Goal: Find specific page/section: Find specific page/section

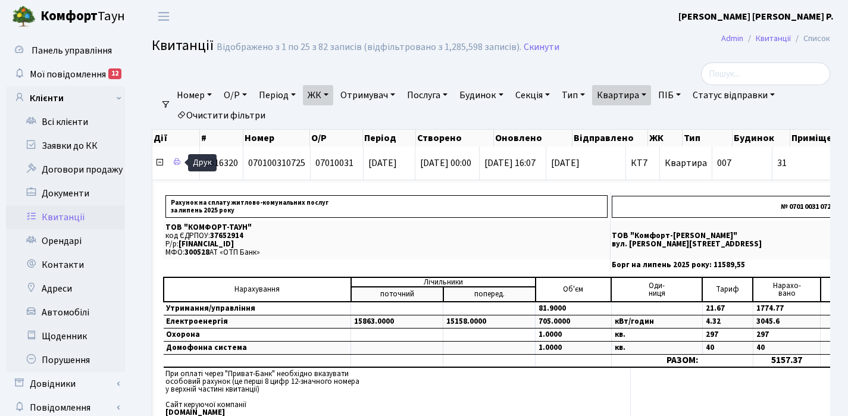
select select "25"
click at [651, 95] on link "Квартира" at bounding box center [621, 95] width 59 height 20
type input "3"
type input "16"
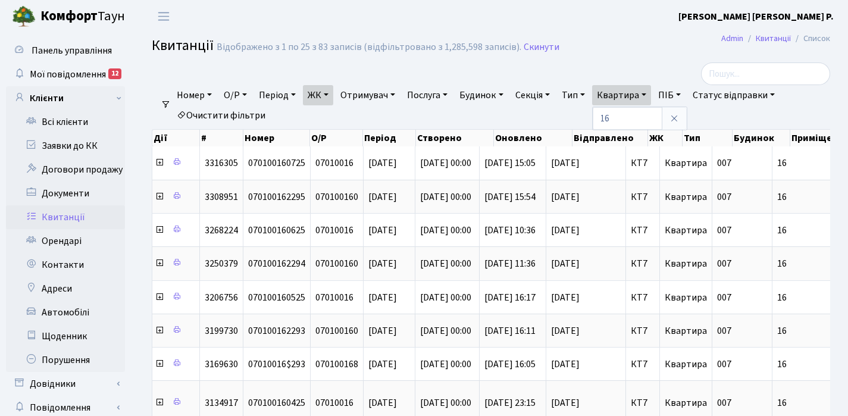
click at [331, 95] on link "ЖК" at bounding box center [318, 95] width 30 height 20
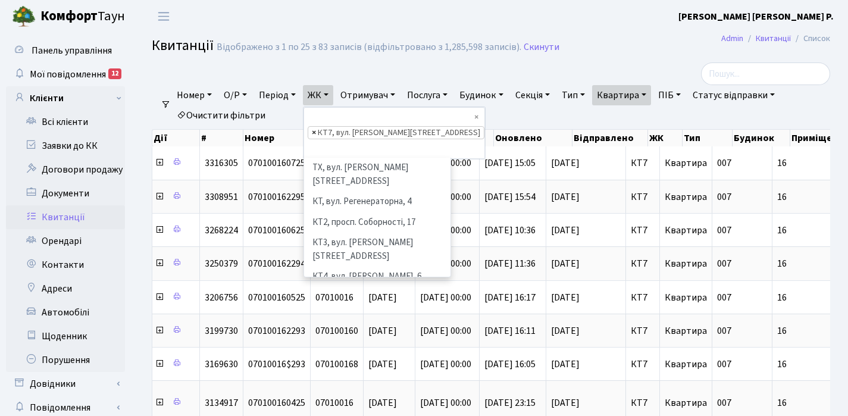
scroll to position [123, 0]
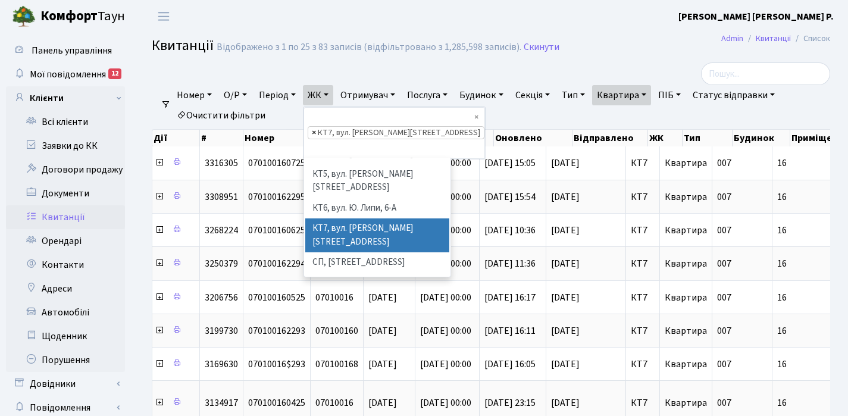
click at [316, 127] on span "×" at bounding box center [314, 133] width 4 height 12
select select
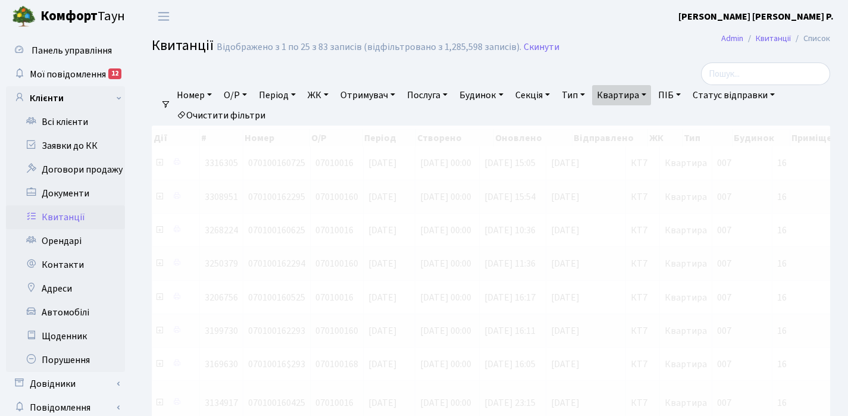
click at [331, 94] on link "ЖК" at bounding box center [318, 95] width 30 height 20
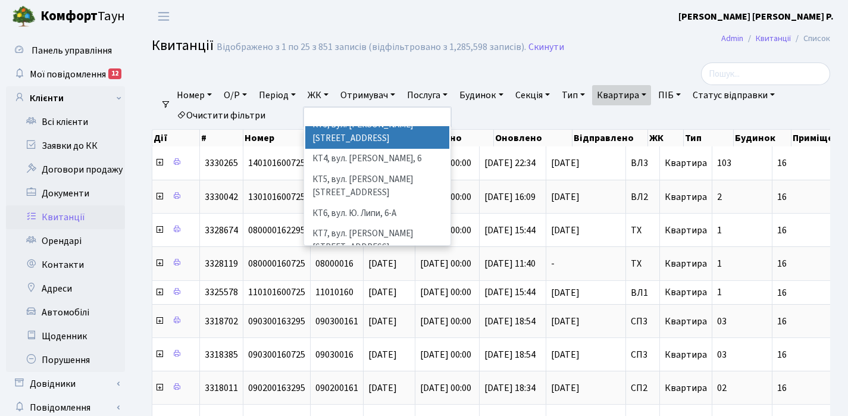
scroll to position [87, 0]
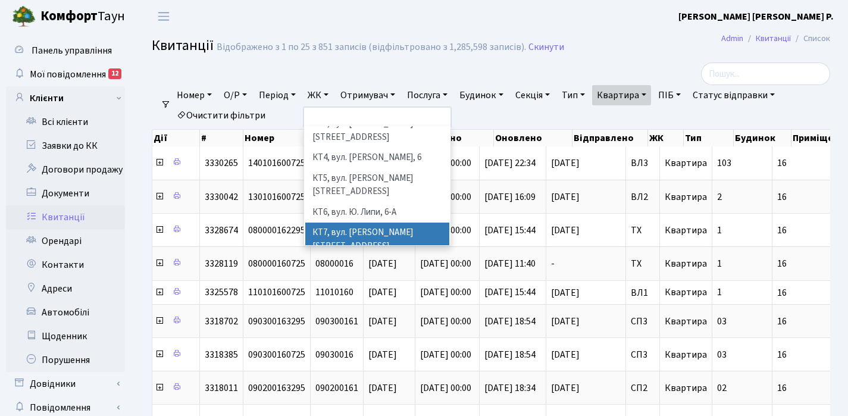
click at [347, 223] on li "КТ7, вул. [PERSON_NAME][STREET_ADDRESS]" at bounding box center [377, 240] width 144 height 34
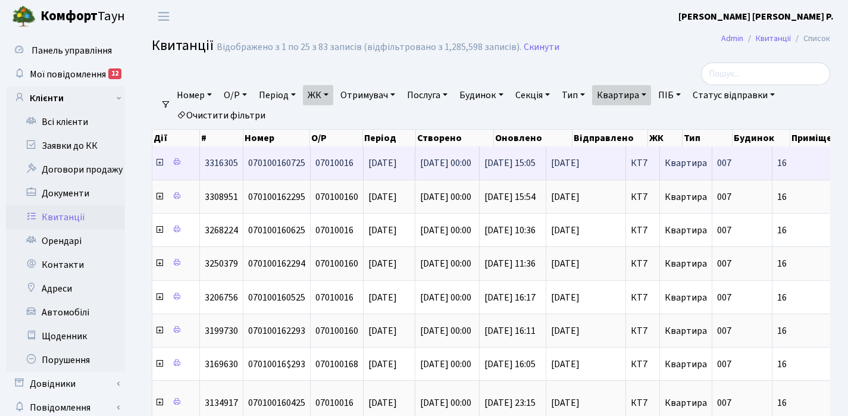
click at [159, 165] on icon at bounding box center [160, 163] width 10 height 10
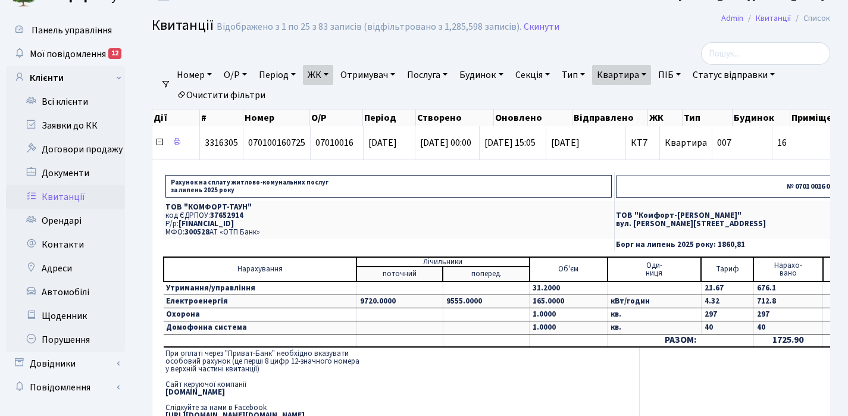
scroll to position [21, 0]
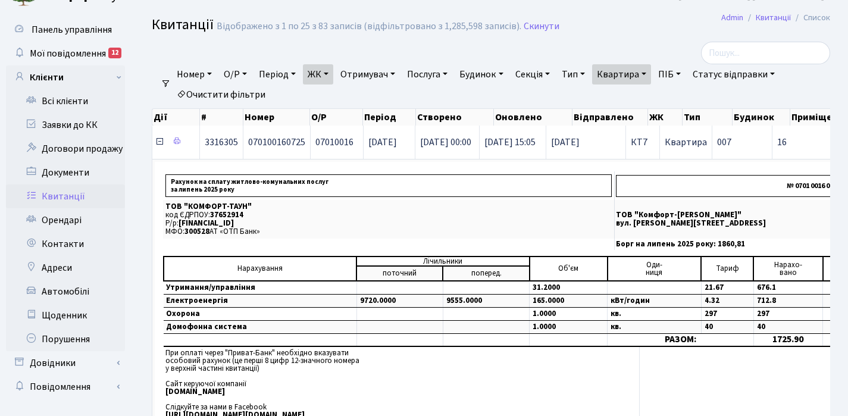
click at [160, 144] on icon at bounding box center [160, 142] width 10 height 10
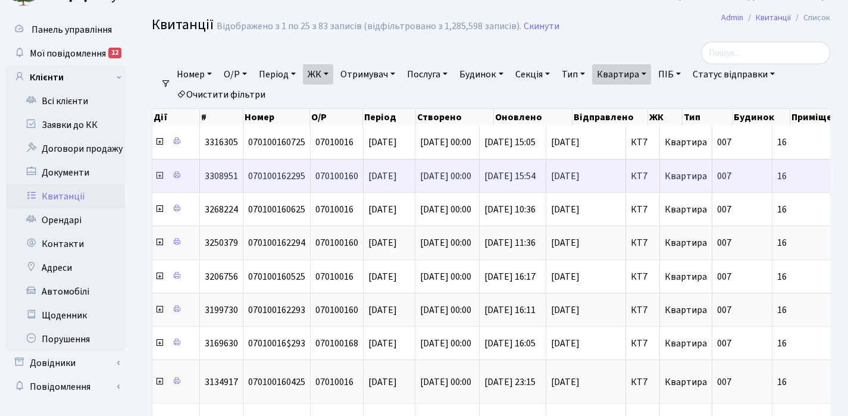
click at [159, 174] on icon at bounding box center [160, 176] width 10 height 10
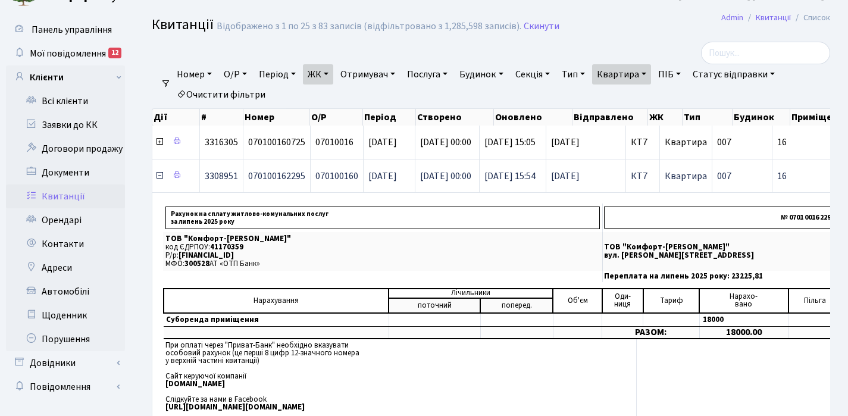
click at [159, 174] on icon at bounding box center [160, 176] width 10 height 10
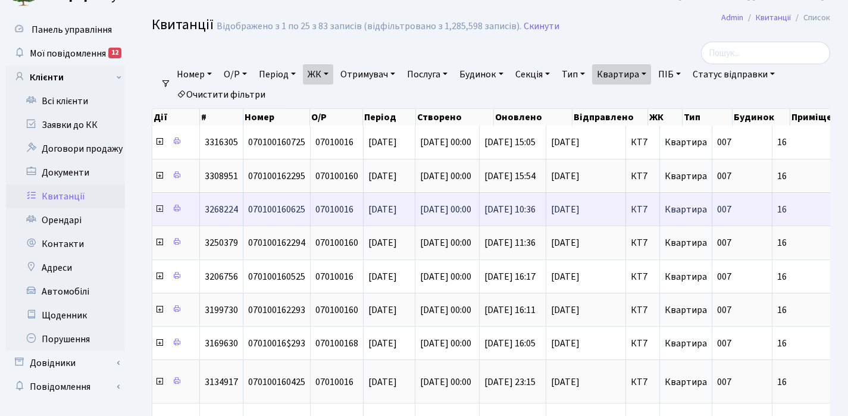
click at [158, 210] on icon at bounding box center [160, 209] width 10 height 10
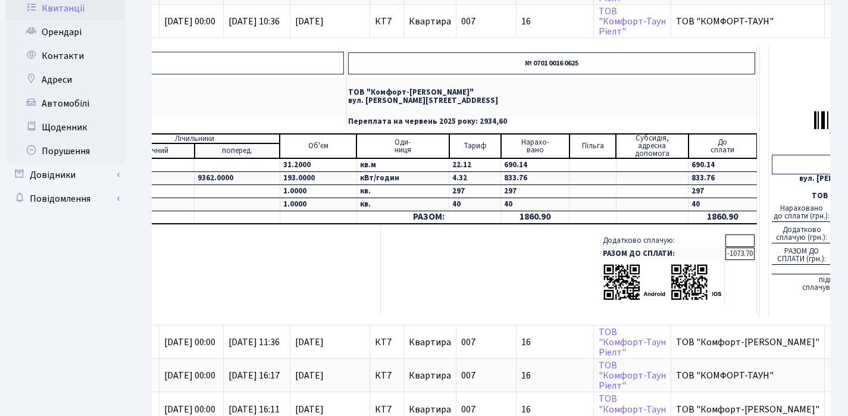
scroll to position [0, 0]
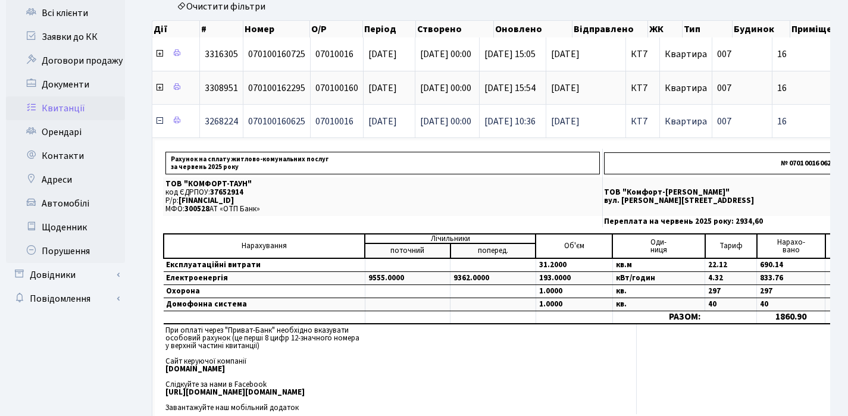
click at [157, 123] on icon at bounding box center [160, 121] width 10 height 10
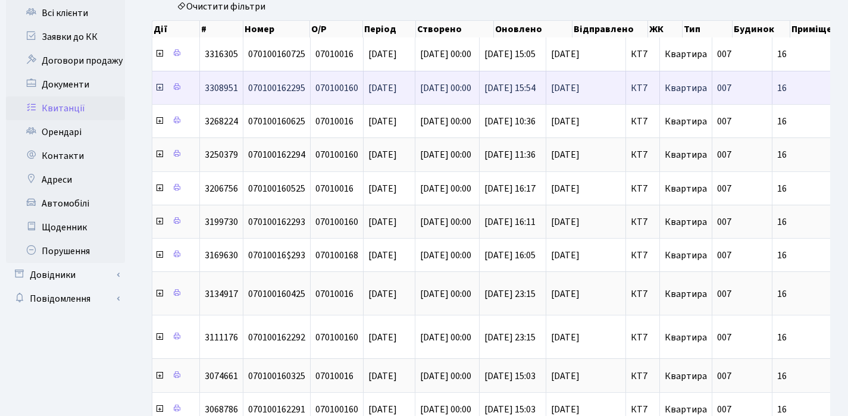
click at [160, 91] on icon at bounding box center [160, 88] width 10 height 10
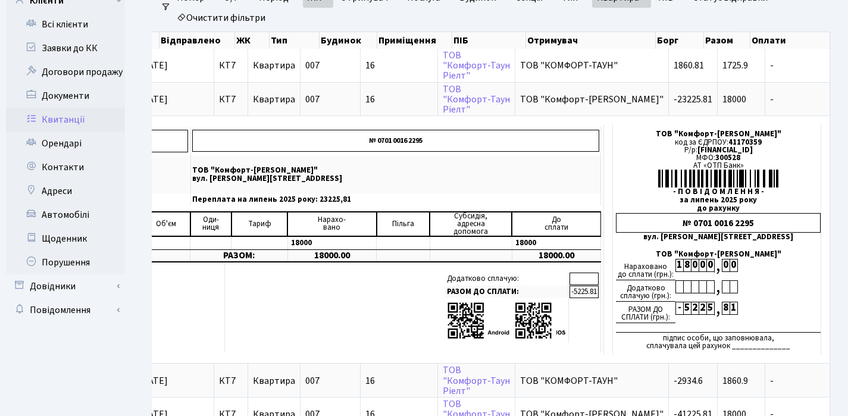
scroll to position [32, 0]
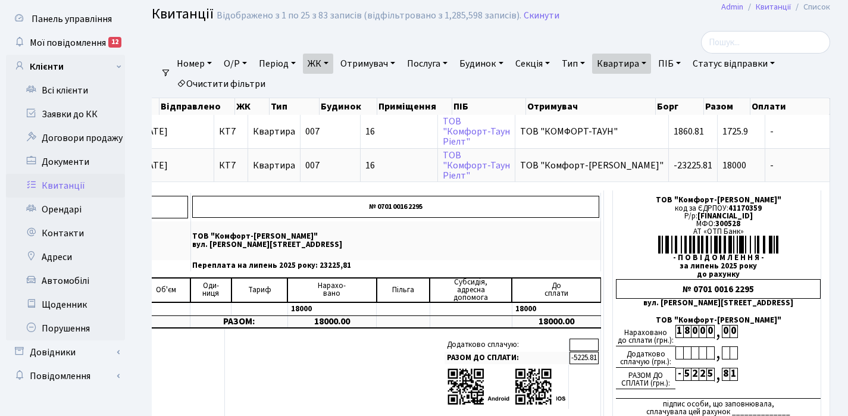
click at [651, 60] on link "Квартира" at bounding box center [621, 64] width 59 height 20
type input "1"
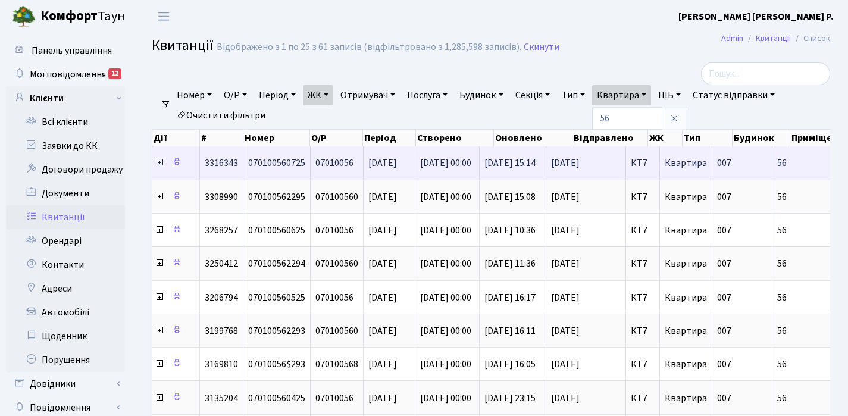
click at [160, 164] on icon at bounding box center [160, 163] width 10 height 10
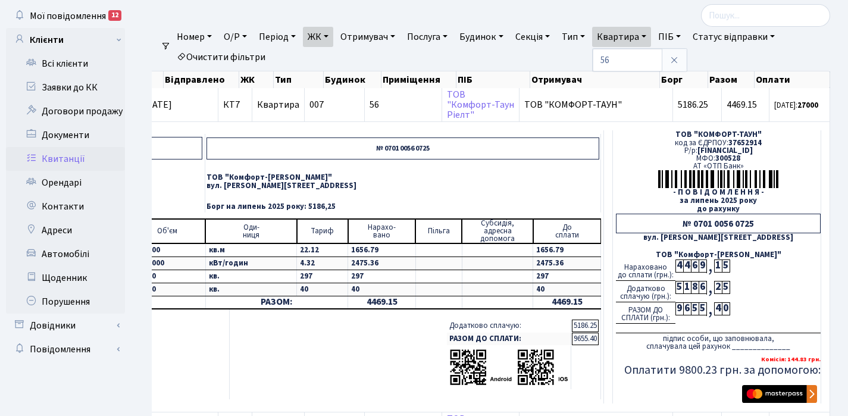
scroll to position [57, 0]
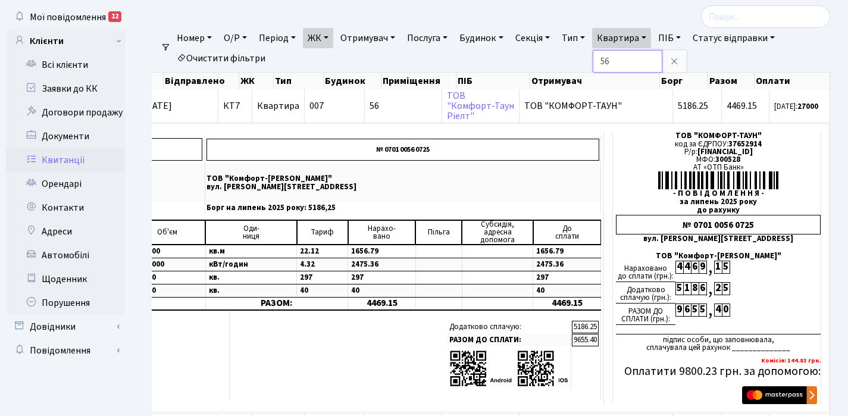
click at [629, 57] on input "56" at bounding box center [628, 61] width 70 height 23
type input "5"
type input "98"
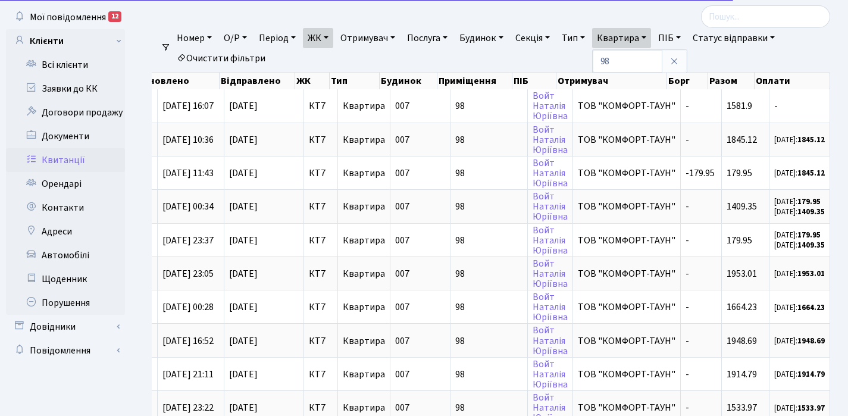
click at [331, 37] on link "ЖК" at bounding box center [318, 38] width 30 height 20
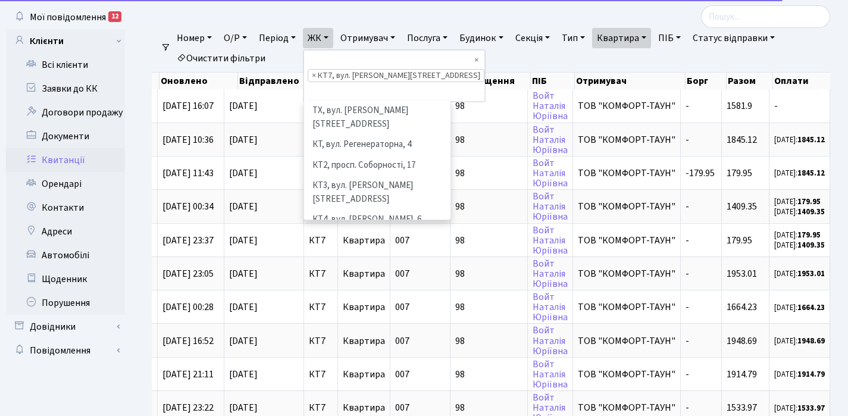
scroll to position [123, 0]
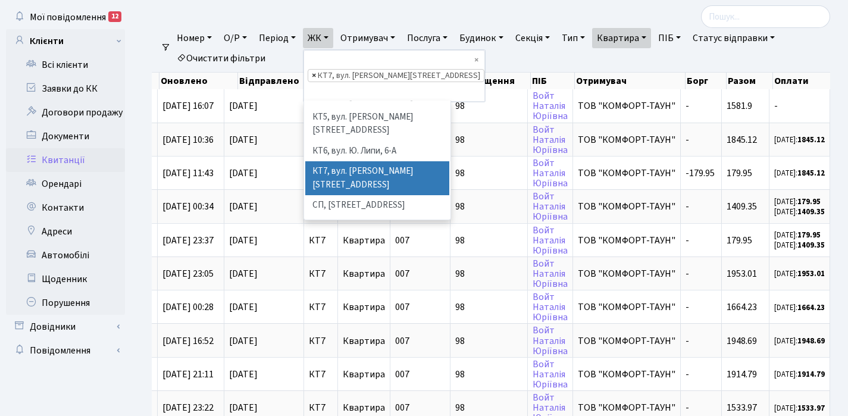
click at [316, 70] on span "×" at bounding box center [314, 76] width 4 height 12
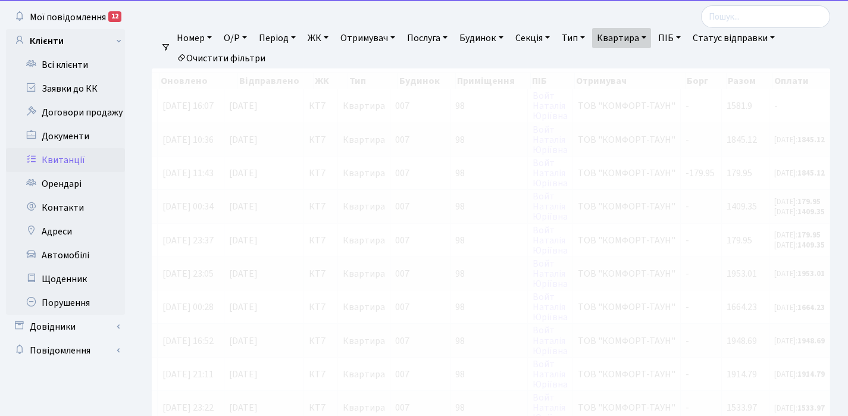
click at [331, 36] on link "ЖК" at bounding box center [318, 38] width 30 height 20
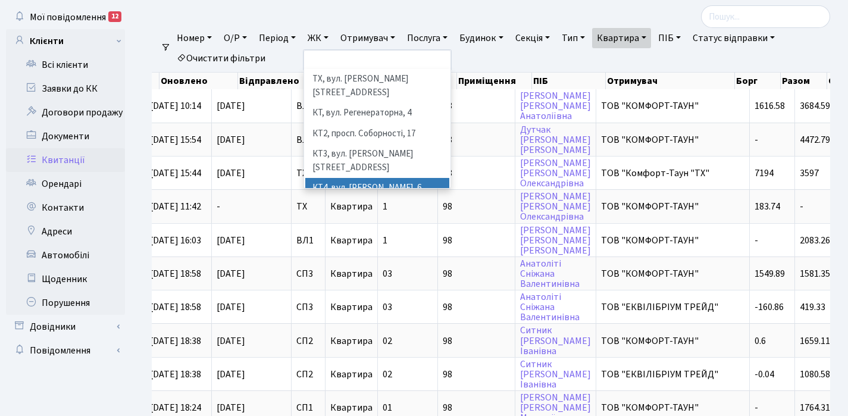
click at [353, 178] on li "КТ4, вул. [PERSON_NAME], 6" at bounding box center [377, 188] width 144 height 21
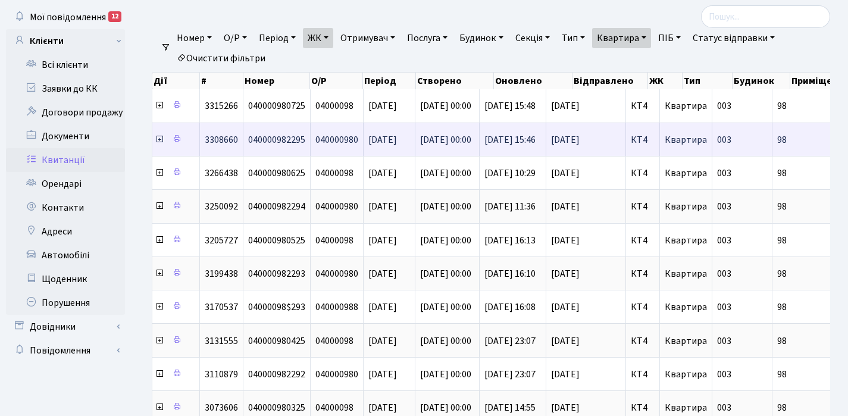
click at [159, 142] on icon at bounding box center [160, 139] width 10 height 10
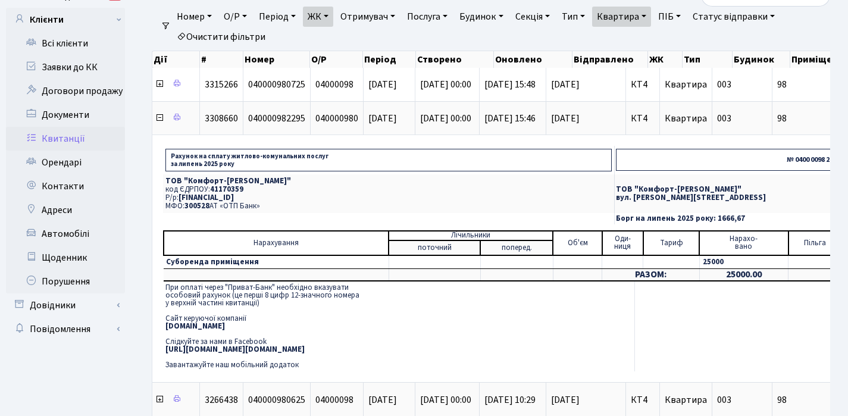
scroll to position [0, 413]
